Goal: Task Accomplishment & Management: Use online tool/utility

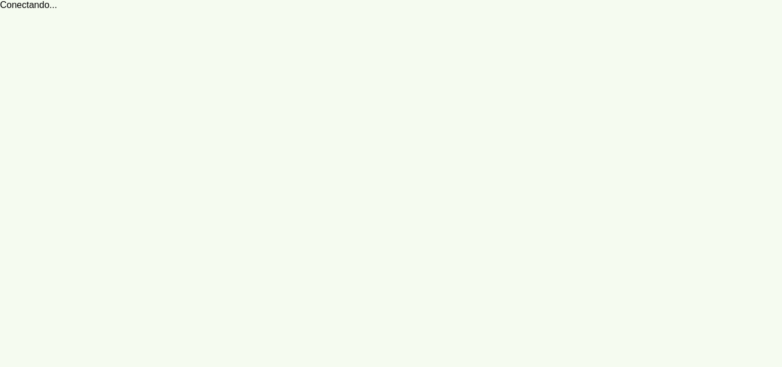
drag, startPoint x: 538, startPoint y: 128, endPoint x: 556, endPoint y: 139, distance: 20.5
click at [538, 128] on robot-service-page at bounding box center [391, 183] width 782 height 367
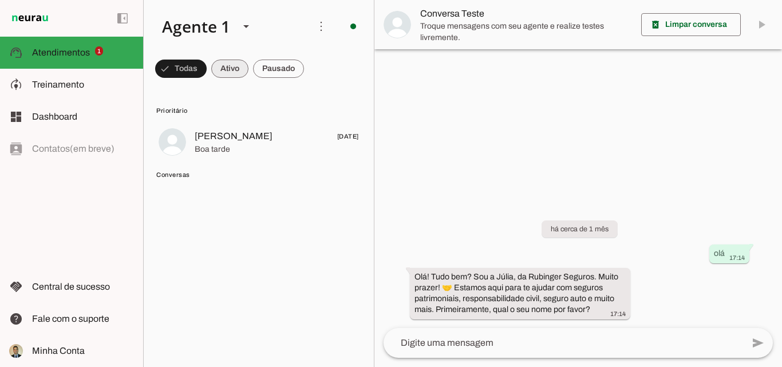
click at [226, 67] on span at bounding box center [229, 68] width 37 height 27
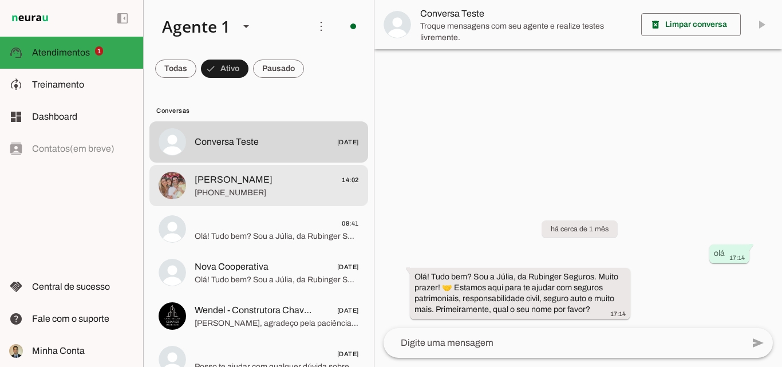
click at [269, 191] on span "[PHONE_NUMBER]" at bounding box center [277, 192] width 164 height 11
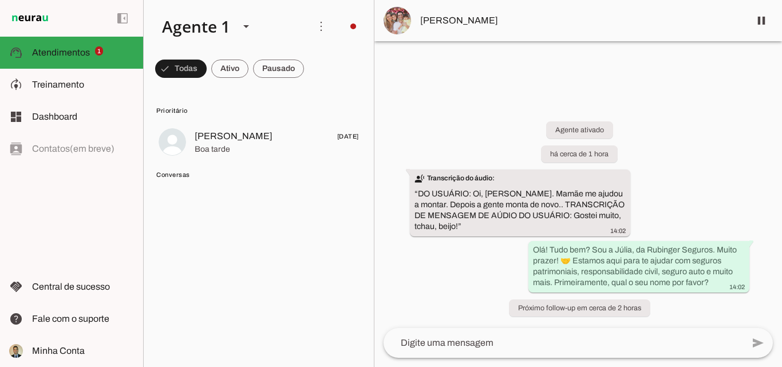
click at [22, 17] on img at bounding box center [30, 18] width 42 height 14
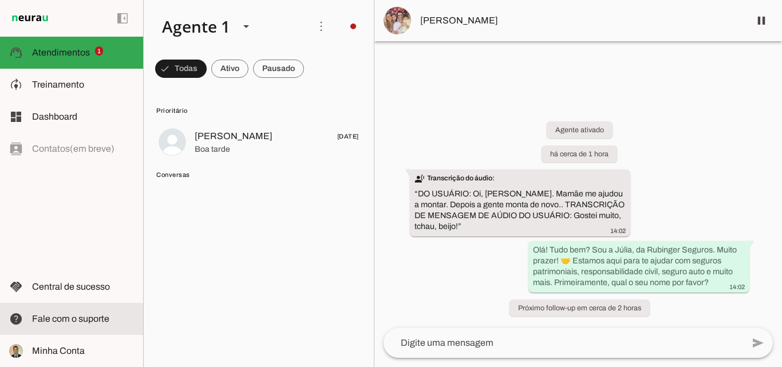
click at [71, 323] on span "Fale com o suporte" at bounding box center [70, 319] width 77 height 10
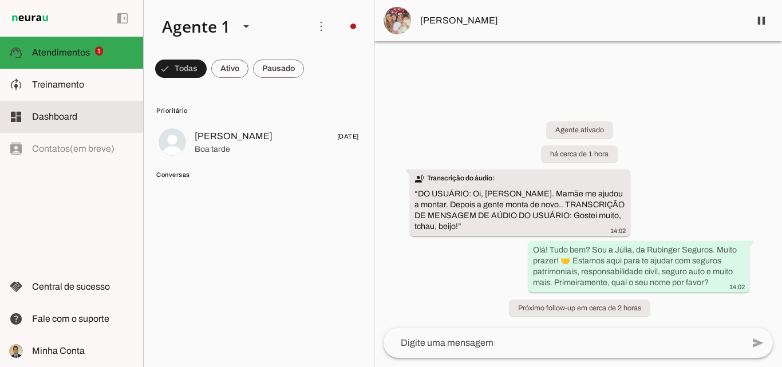
click at [54, 116] on span "Dashboard" at bounding box center [54, 117] width 45 height 10
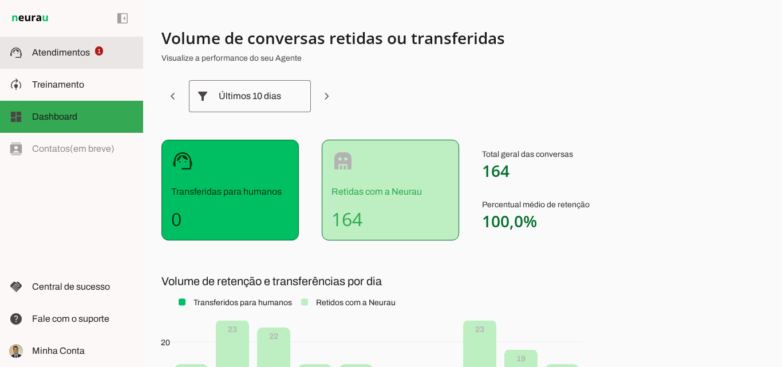
click at [57, 57] on slot at bounding box center [83, 53] width 102 height 14
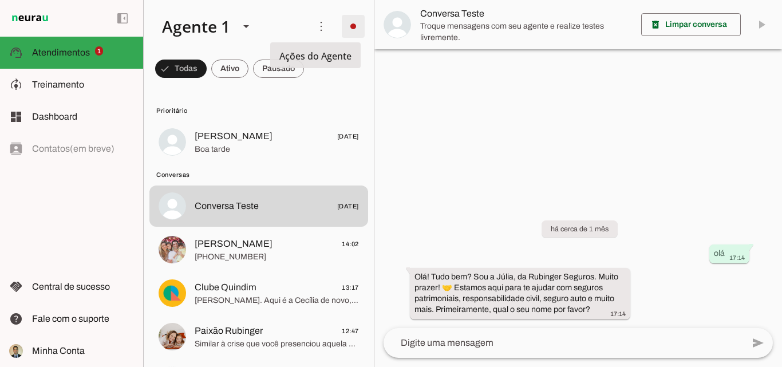
click at [352, 27] on span at bounding box center [352, 26] width 27 height 27
click at [0, 0] on slot "Integrar com WhatsApp" at bounding box center [0, 0] width 0 height 0
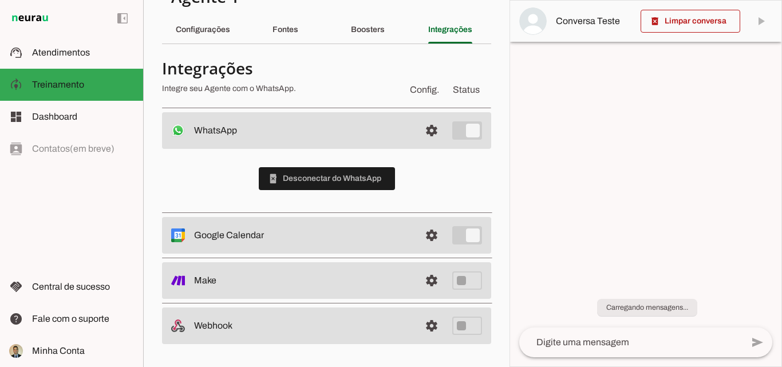
scroll to position [30, 0]
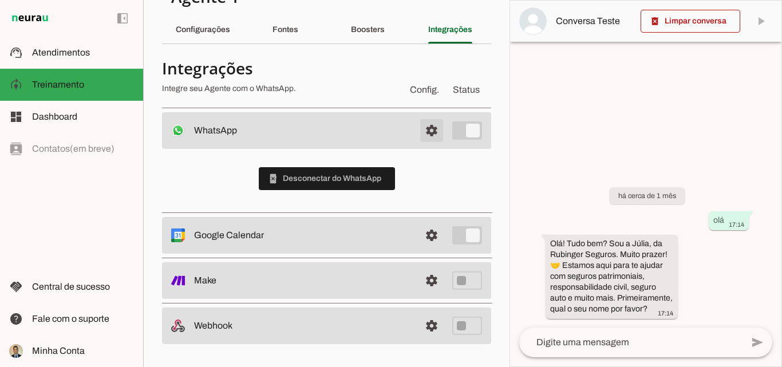
click at [420, 129] on span at bounding box center [431, 130] width 27 height 27
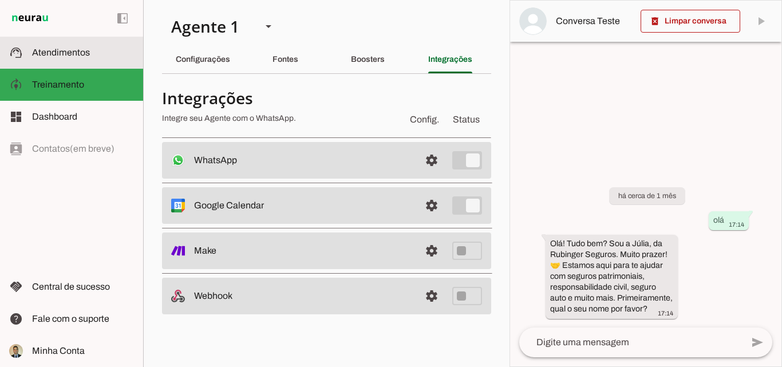
click at [48, 54] on span "Atendimentos" at bounding box center [61, 53] width 58 height 10
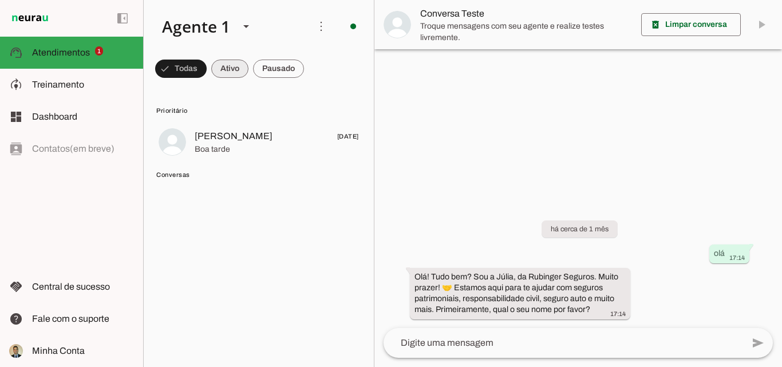
click at [223, 68] on span at bounding box center [229, 68] width 37 height 27
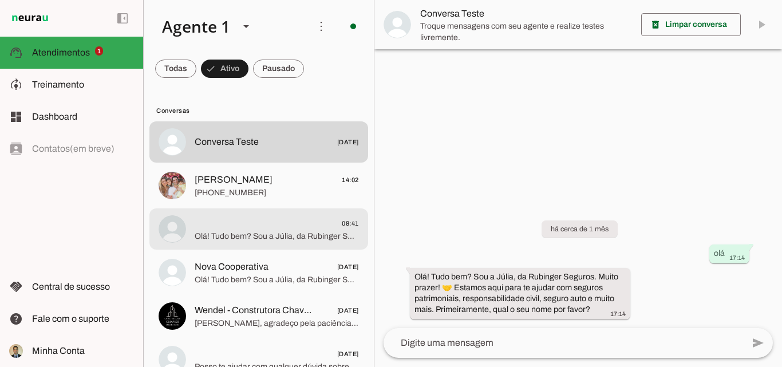
click at [226, 229] on span "08:41" at bounding box center [277, 223] width 164 height 14
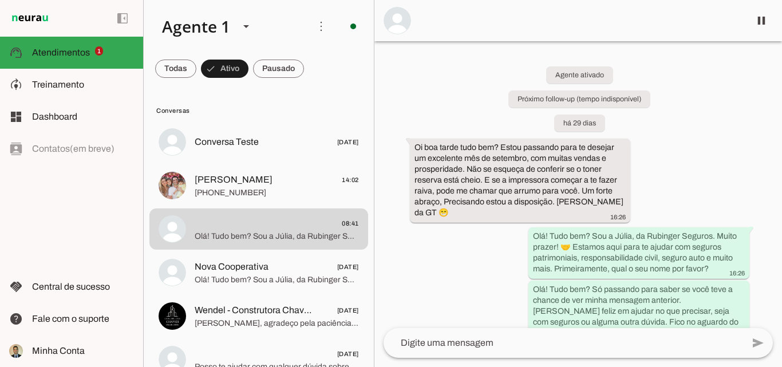
click at [494, 255] on div "Agente ativado Próximo follow-up (tempo indisponível) há 29 dias Oi boa tarde t…" at bounding box center [578, 184] width 408 height 287
click at [722, 117] on div "Agente ativado Próximo follow-up (tempo indisponível) há 29 dias Oi boa tarde t…" at bounding box center [578, 184] width 408 height 287
click at [758, 19] on span at bounding box center [761, 20] width 27 height 27
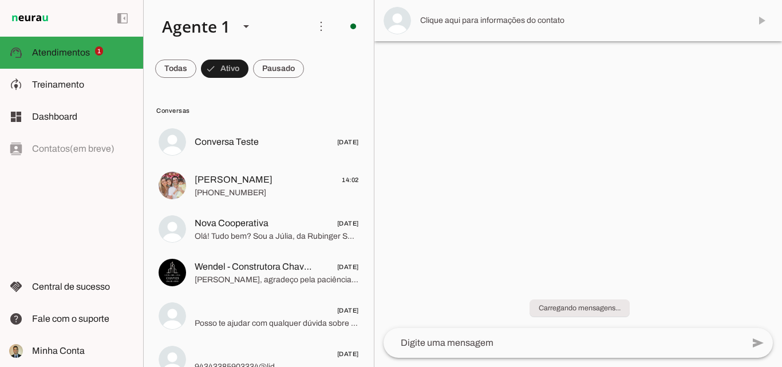
scroll to position [153, 0]
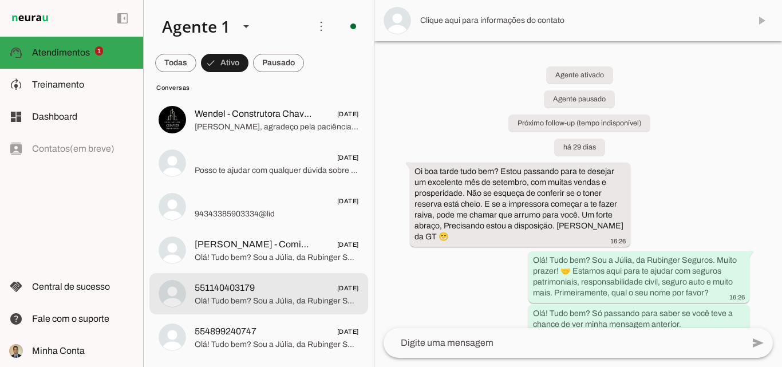
click at [228, 291] on span "551140403179" at bounding box center [225, 288] width 60 height 14
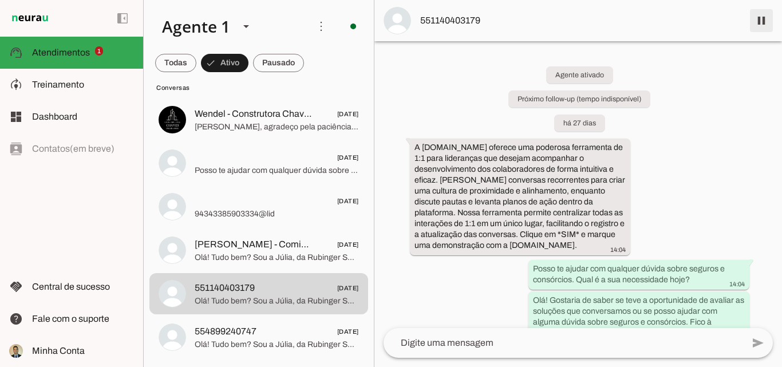
click at [761, 19] on span at bounding box center [761, 20] width 27 height 27
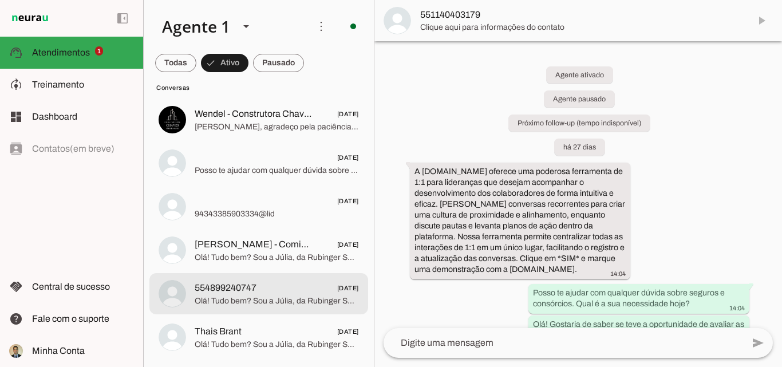
click at [231, 294] on span "554899240747" at bounding box center [226, 288] width 62 height 14
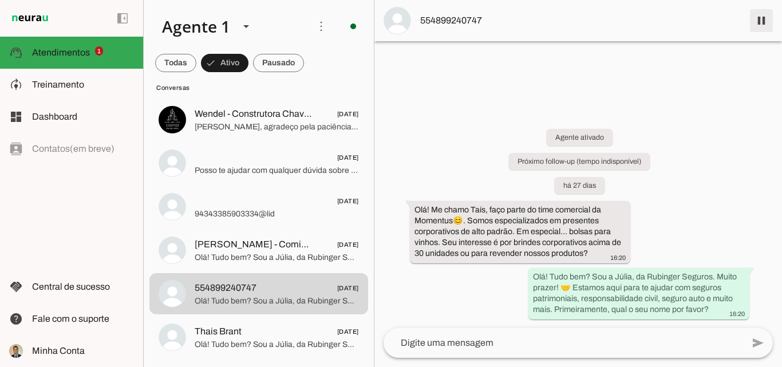
click at [762, 24] on span at bounding box center [761, 20] width 27 height 27
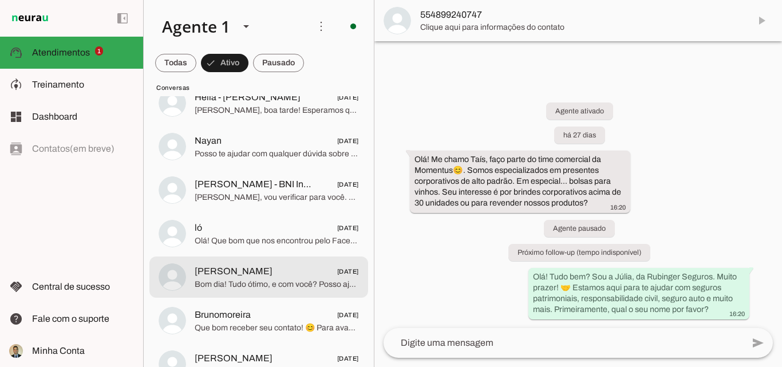
scroll to position [456, 0]
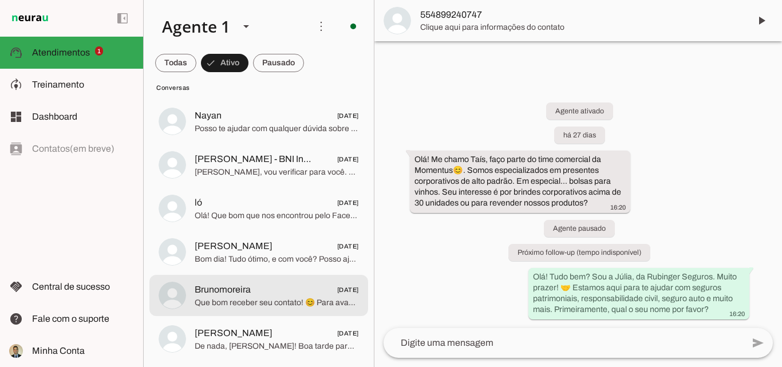
click at [236, 299] on span "Que bom receber seu contato! 😊 Para avançar, posso agendar uma ligação para col…" at bounding box center [277, 302] width 164 height 11
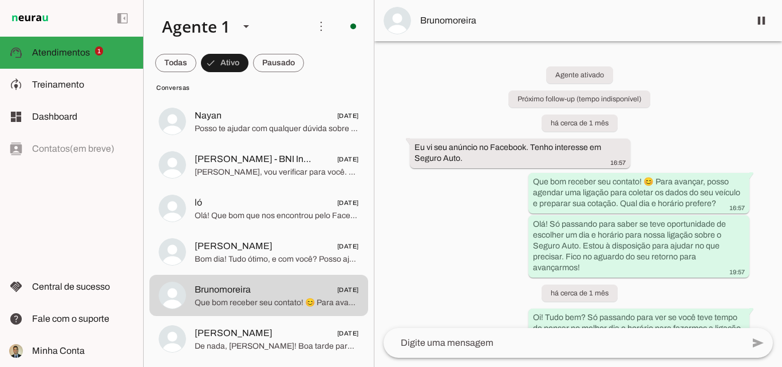
click at [708, 113] on div "Agente ativado Próximo follow-up (tempo indisponível) há cerca de 1 mês Eu vi s…" at bounding box center [578, 184] width 408 height 287
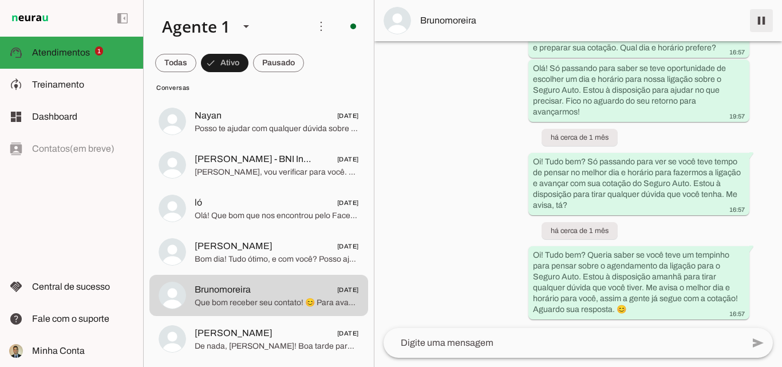
click at [760, 22] on span at bounding box center [761, 20] width 27 height 27
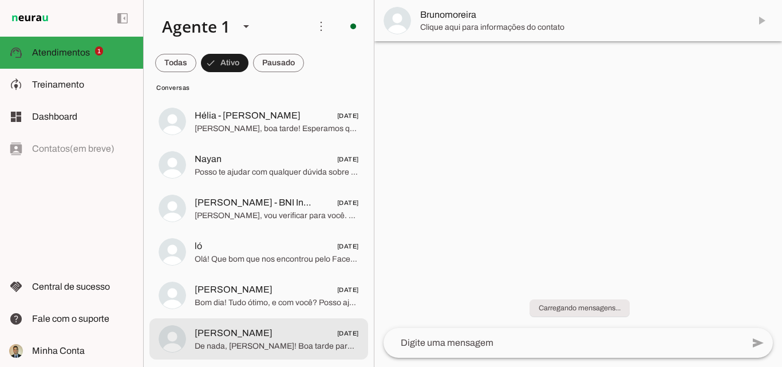
scroll to position [412, 0]
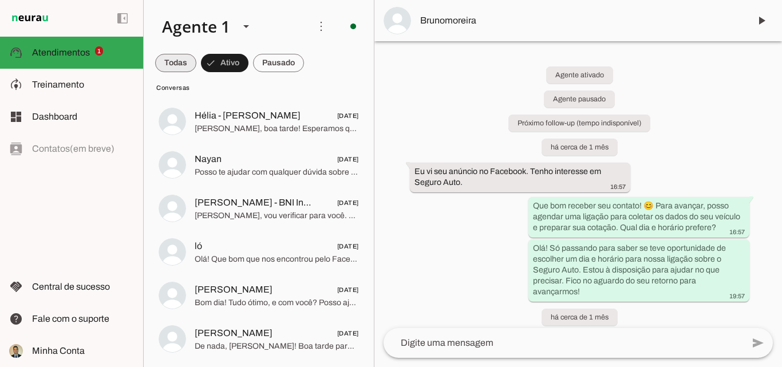
click at [173, 62] on span at bounding box center [175, 62] width 41 height 27
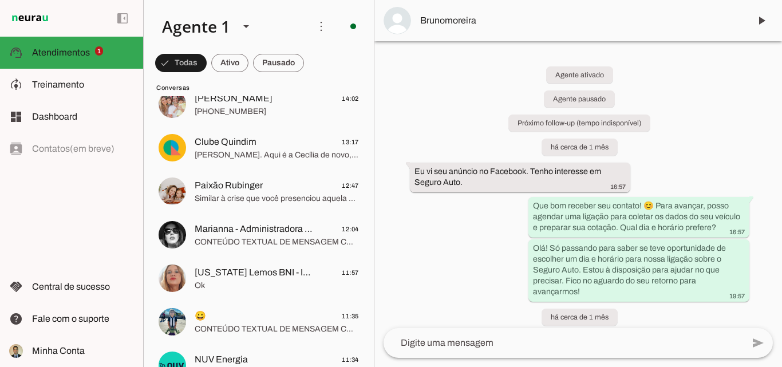
scroll to position [0, 0]
